Goal: Task Accomplishment & Management: Use online tool/utility

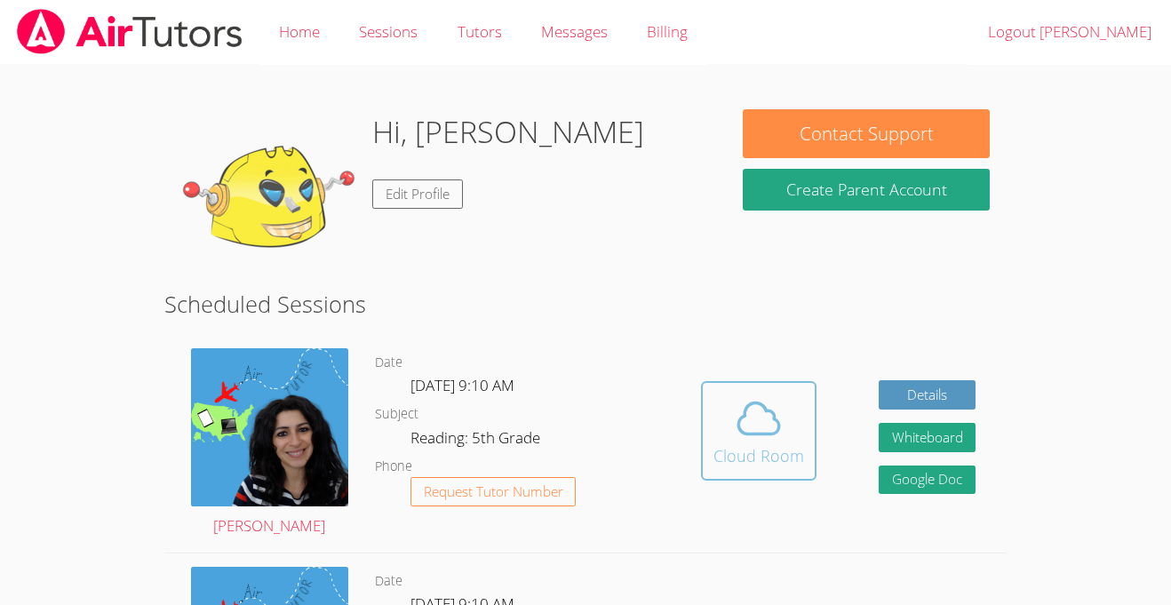
click at [774, 393] on icon at bounding box center [759, 418] width 50 height 50
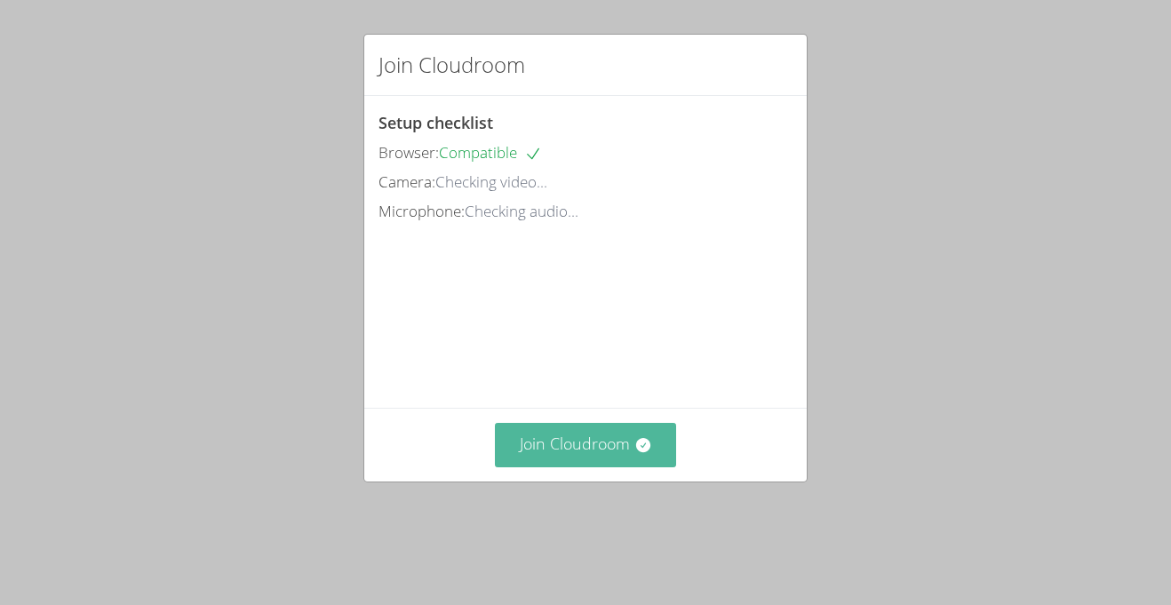
click at [650, 441] on icon at bounding box center [643, 445] width 18 height 18
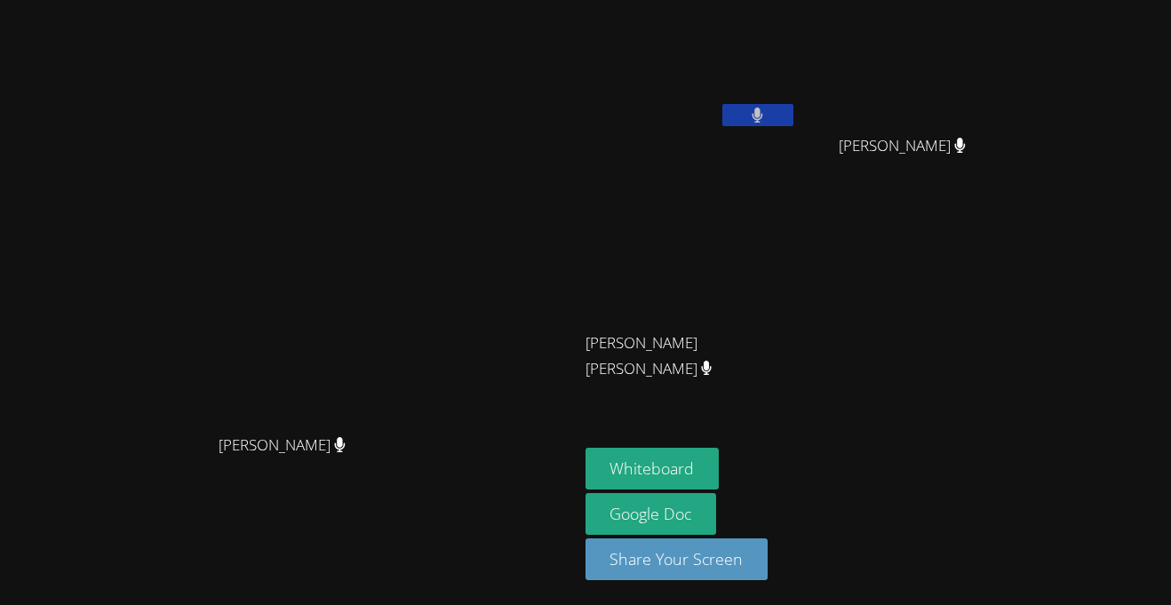
click at [793, 112] on button at bounding box center [757, 115] width 71 height 22
click at [719, 465] on button "Whiteboard" at bounding box center [652, 469] width 134 height 42
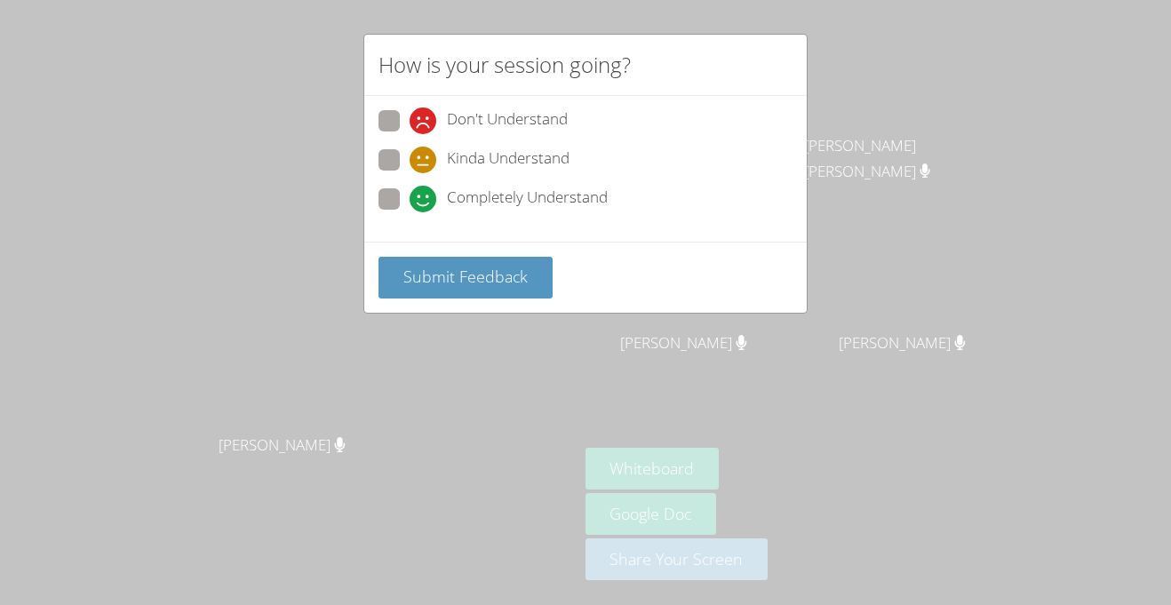
click at [451, 202] on span "Completely Understand" at bounding box center [527, 199] width 161 height 27
click at [425, 202] on input "Completely Understand" at bounding box center [416, 195] width 15 height 15
radio input "true"
click at [448, 264] on button "Submit Feedback" at bounding box center [465, 278] width 174 height 42
